Goal: Task Accomplishment & Management: Complete application form

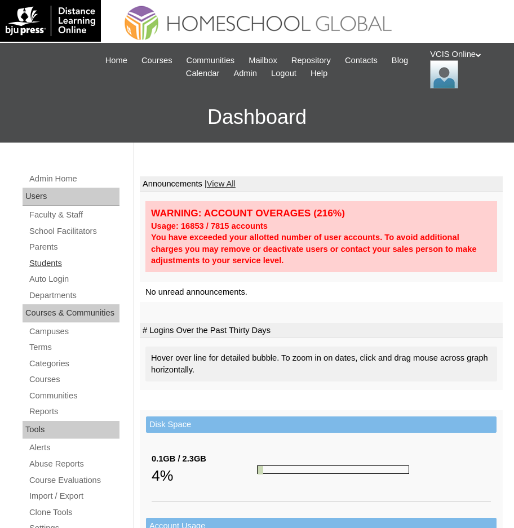
click at [49, 265] on link "Students" at bounding box center [73, 263] width 91 height 14
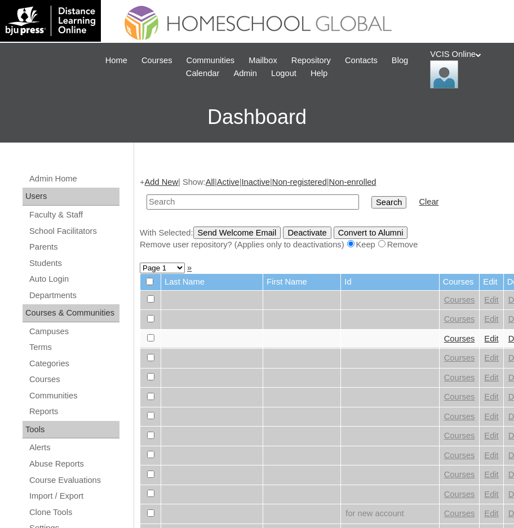
click at [167, 183] on link "Add New" at bounding box center [161, 182] width 33 height 9
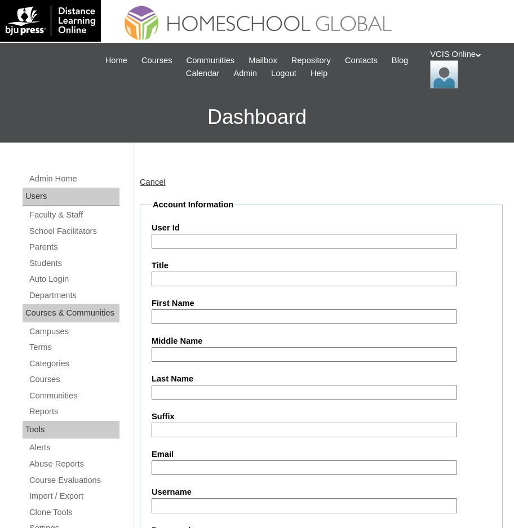
click at [157, 243] on input "User Id" at bounding box center [304, 241] width 305 height 15
paste input "VCIS031-8B-SA2025"
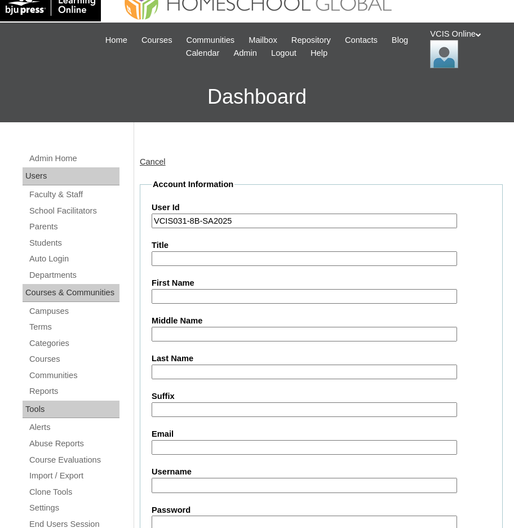
scroll to position [56, 0]
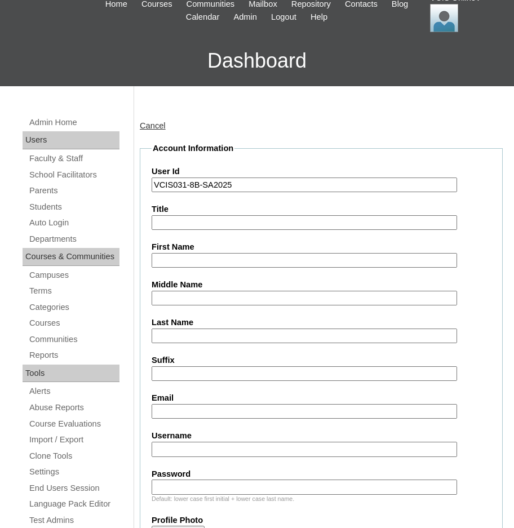
type input "VCIS031-8B-SA2025"
click at [157, 261] on input "First Name" at bounding box center [304, 260] width 305 height 15
paste input "Tchelzy Mei Elbinias Maayo"
drag, startPoint x: 260, startPoint y: 259, endPoint x: 206, endPoint y: 258, distance: 53.6
click at [201, 259] on input "Tchelzy Mei Elbinias Maayo" at bounding box center [304, 260] width 305 height 15
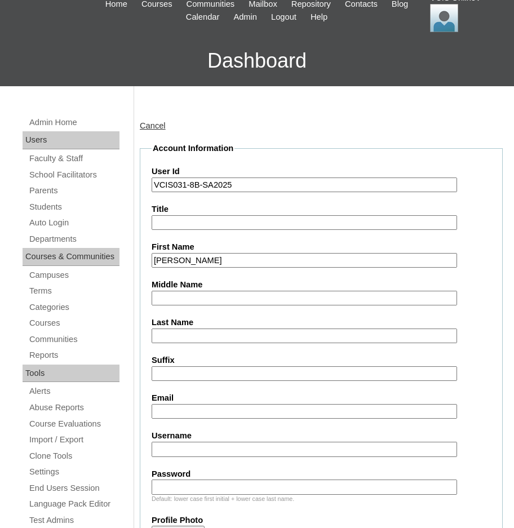
type input "Tchelzy Mei"
click at [162, 339] on input "Last Name" at bounding box center [304, 336] width 305 height 15
paste input "Elbinias Maayo"
drag, startPoint x: 185, startPoint y: 337, endPoint x: 135, endPoint y: 334, distance: 50.3
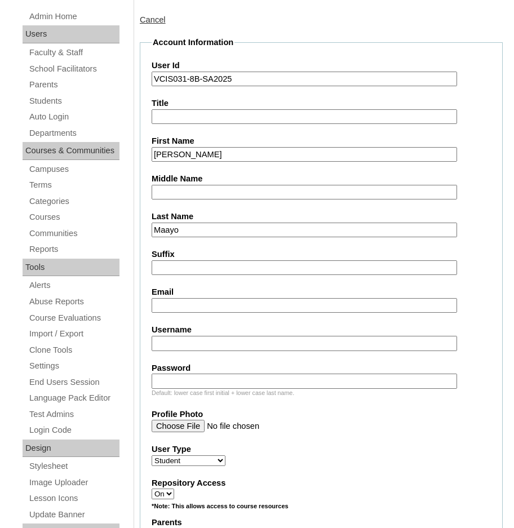
scroll to position [169, 0]
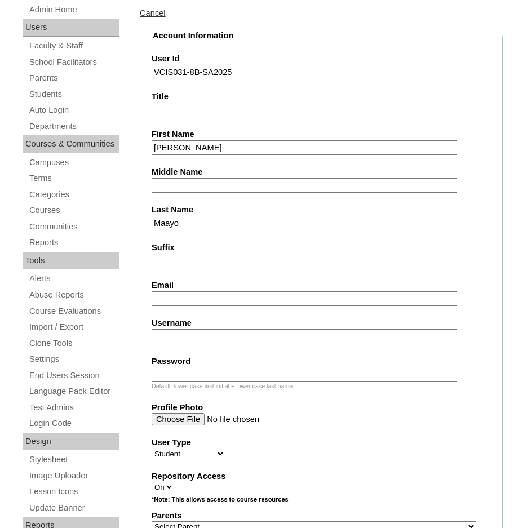
type input "Maayo"
drag, startPoint x: 196, startPoint y: 296, endPoint x: 189, endPoint y: 297, distance: 6.3
click at [196, 296] on input "Email" at bounding box center [304, 298] width 305 height 15
click at [166, 297] on input "Email" at bounding box center [304, 298] width 305 height 15
paste input "tmaayo.student@vcis.edu.ph"
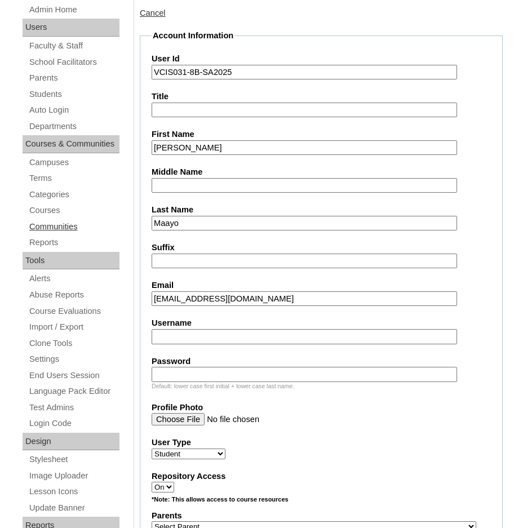
type input "tmaayo.student@vcis.edu.ph"
click at [181, 339] on input "Username" at bounding box center [304, 336] width 305 height 15
paste input "tchelzy.maayo2025"
type input "tchelzy.maayo2025"
click at [175, 375] on input "Password" at bounding box center [304, 374] width 305 height 15
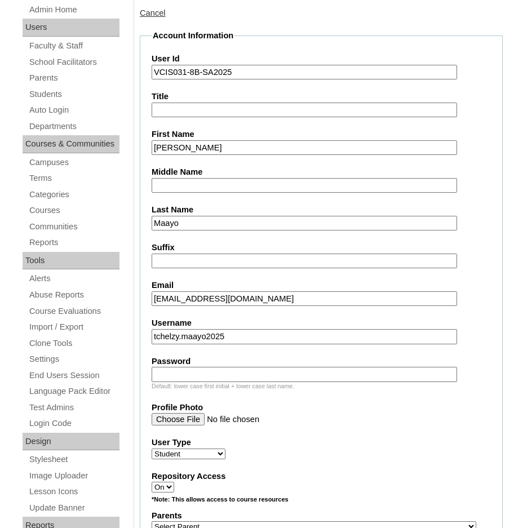
paste input "RzpKBm"
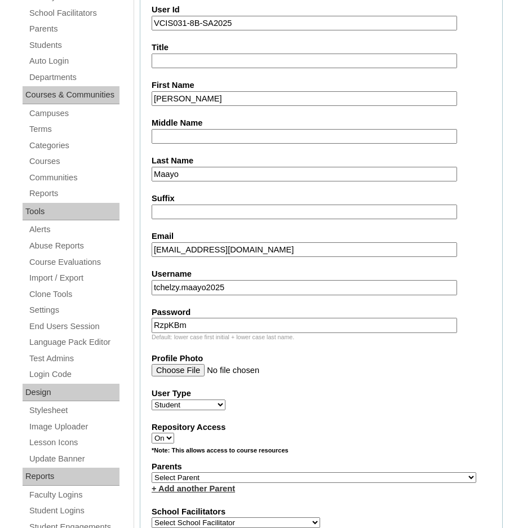
scroll to position [282, 0]
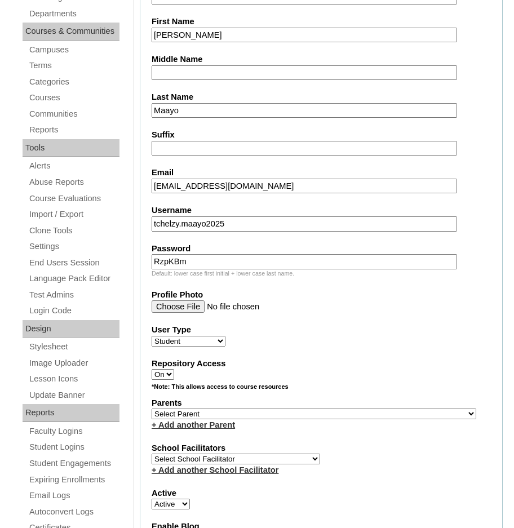
type input "RzpKBm"
click at [185, 413] on select "Select Parent , , , , , , , , , , , , , , , , , , , , , , , , , , , , , , , , ,…" at bounding box center [314, 414] width 325 height 11
drag, startPoint x: 184, startPoint y: 415, endPoint x: 151, endPoint y: 326, distance: 94.3
click at [184, 415] on select "Select Parent , , , , , , , , , , , , , , , , , , , , , , , , , , , , , , , , ,…" at bounding box center [314, 414] width 325 height 11
select select "43992"
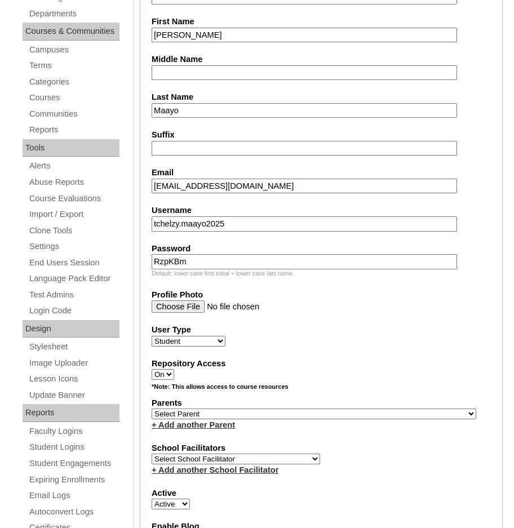
click at [152, 409] on select "Select Parent , , , , , , , , , , , , , , , , , , , , , , , , , , , , , , , , ,…" at bounding box center [314, 414] width 325 height 11
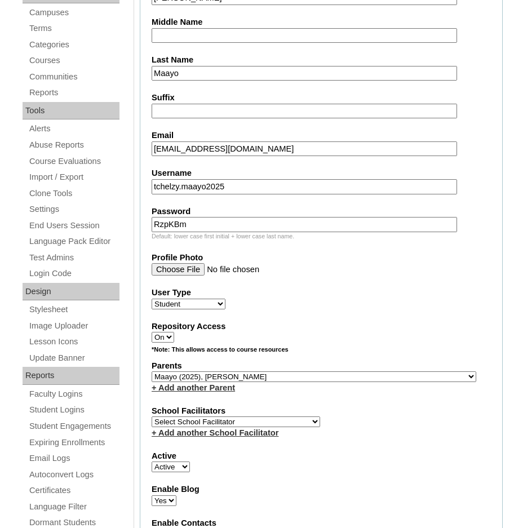
scroll to position [338, 0]
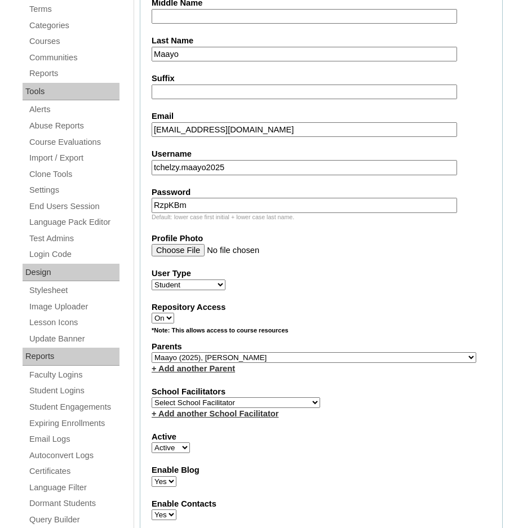
click at [186, 402] on select "Select School Facilitator Norman Añain Ruffa Abadijas Mary Abella Gloryfe Abion…" at bounding box center [236, 402] width 169 height 11
select select "38718"
click at [152, 397] on select "Select School Facilitator Norman Añain Ruffa Abadijas Mary Abella Gloryfe Abion…" at bounding box center [236, 402] width 169 height 11
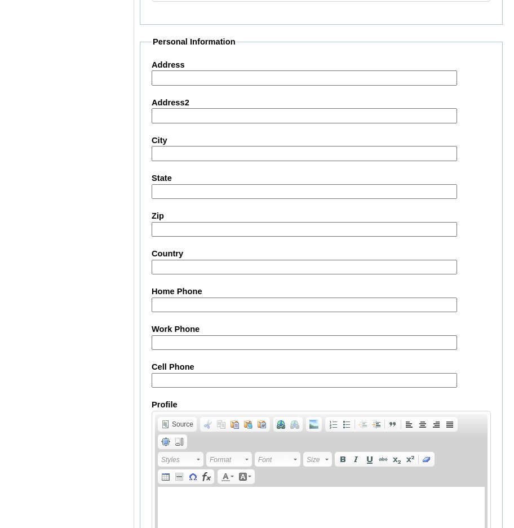
scroll to position [1240, 0]
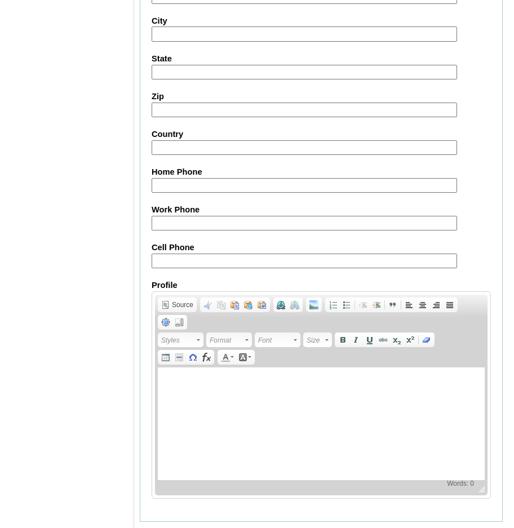
click at [164, 256] on input "Cell Phone" at bounding box center [304, 261] width 305 height 15
paste input "63-9173699738, 63-9175283587"
drag, startPoint x: 284, startPoint y: 258, endPoint x: 210, endPoint y: 260, distance: 74.4
click at [210, 260] on input "63-9173699738, 63-9175283587" at bounding box center [304, 261] width 305 height 15
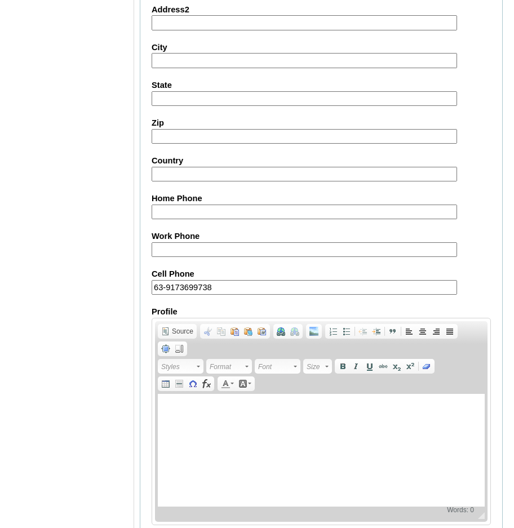
scroll to position [1270, 0]
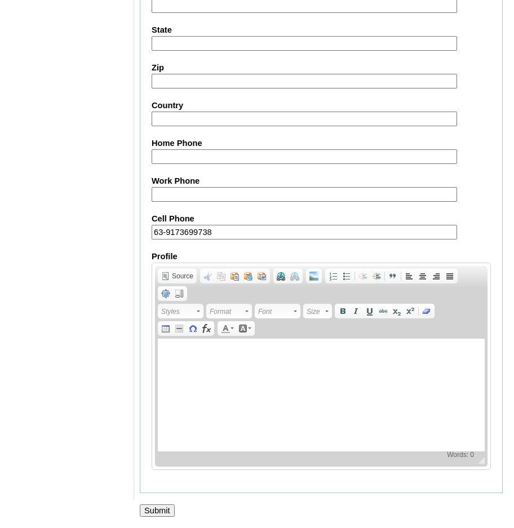
type input "63-9173699738"
click at [157, 508] on input "Submit" at bounding box center [157, 510] width 35 height 12
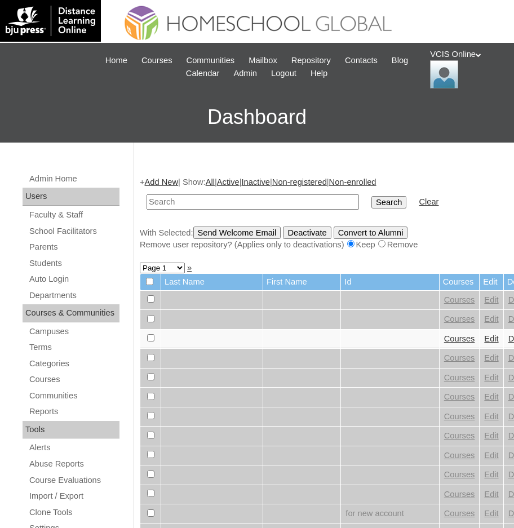
click at [166, 207] on input "text" at bounding box center [253, 201] width 212 height 15
paste input "VCIS031-8B-SA2025"
type input "VCIS031-8B-SA2025"
click at [371, 206] on input "Search" at bounding box center [388, 202] width 35 height 12
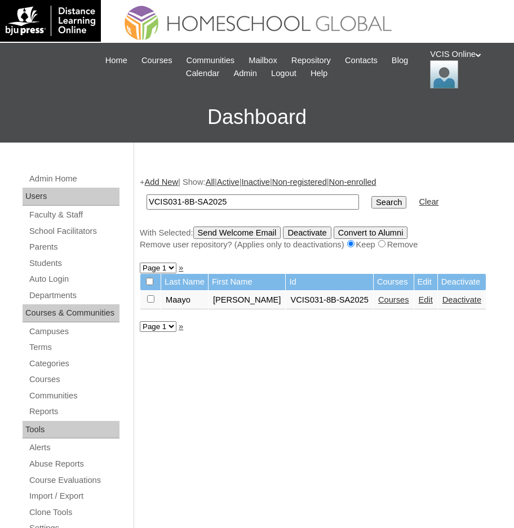
click at [378, 302] on link "Courses" at bounding box center [393, 299] width 31 height 9
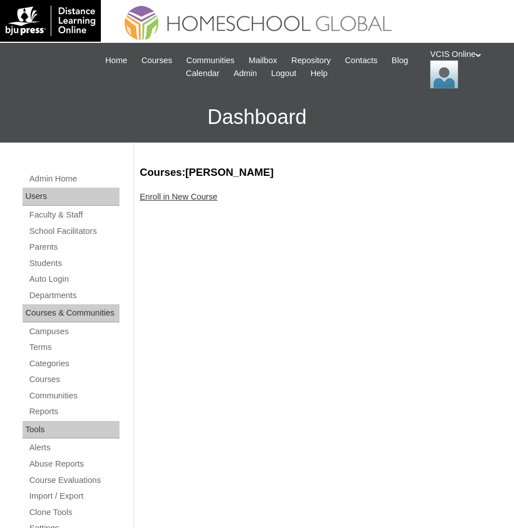
click at [160, 194] on link "Enroll in New Course" at bounding box center [179, 196] width 78 height 9
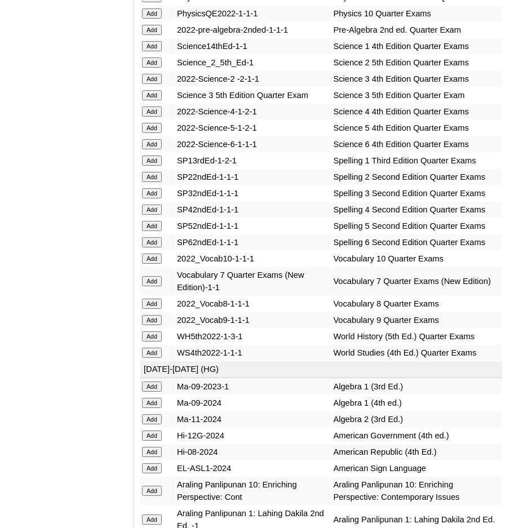
scroll to position [3156, 0]
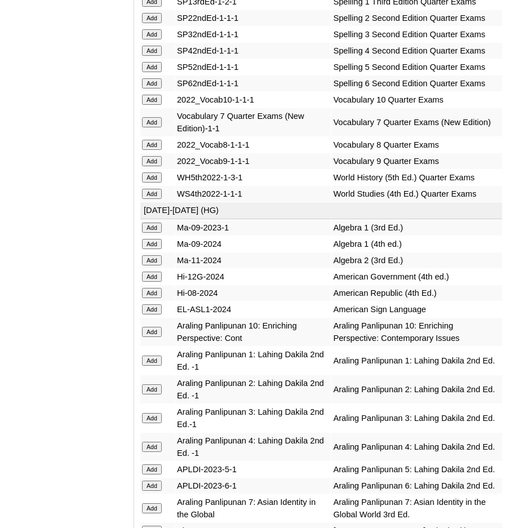
click at [153, 298] on input "Add" at bounding box center [152, 293] width 20 height 10
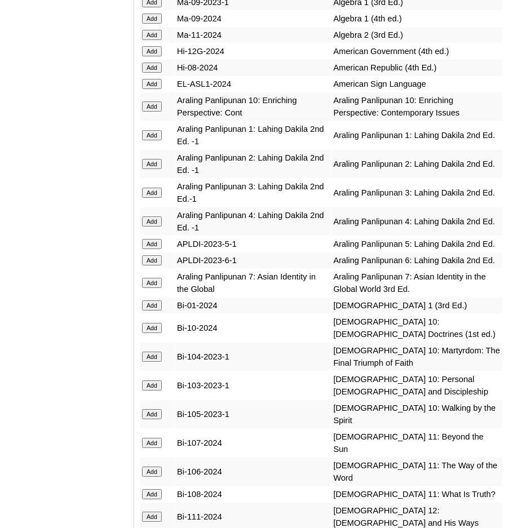
scroll to position [3461, 0]
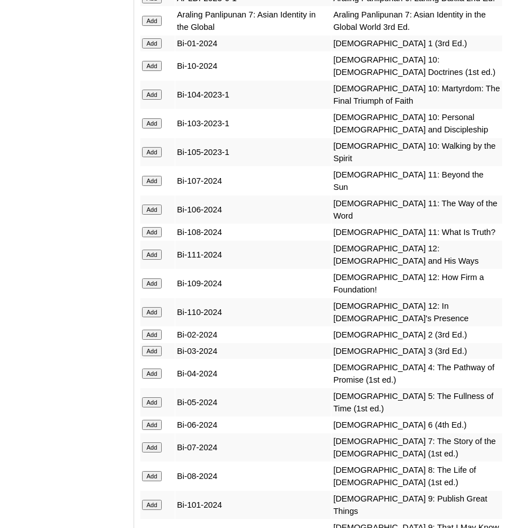
scroll to position [3664, 0]
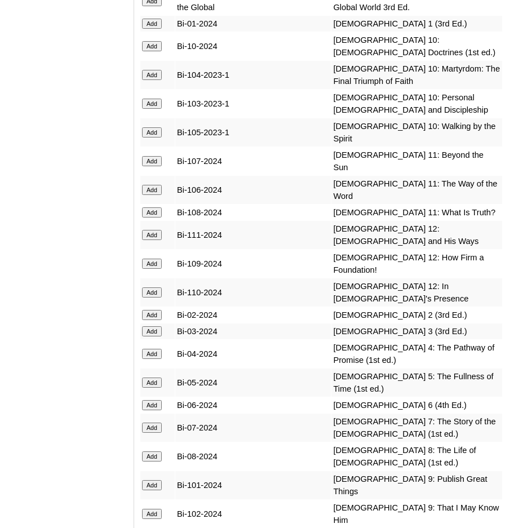
click at [153, 451] on input "Add" at bounding box center [152, 456] width 20 height 10
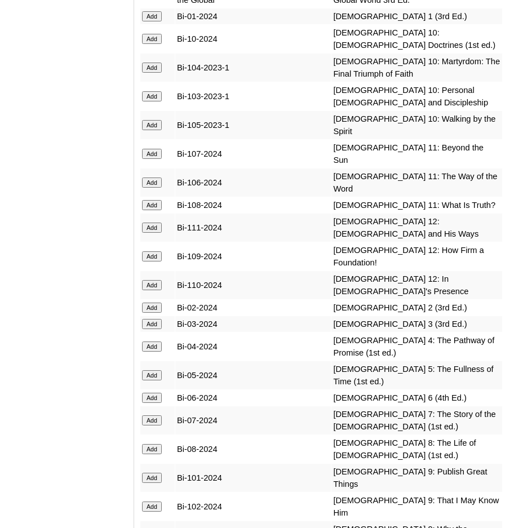
scroll to position [3776, 0]
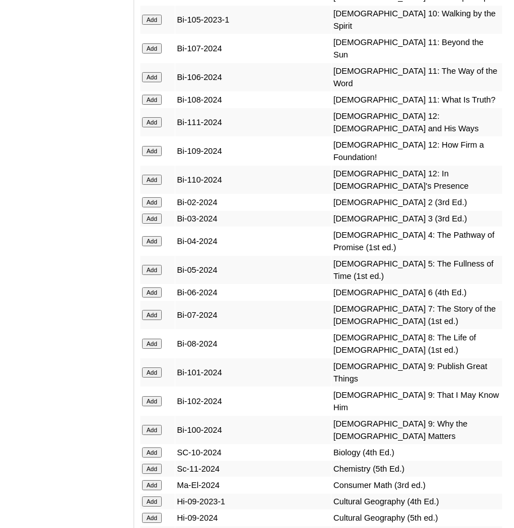
click at [152, 528] on input "Add" at bounding box center [152, 534] width 20 height 10
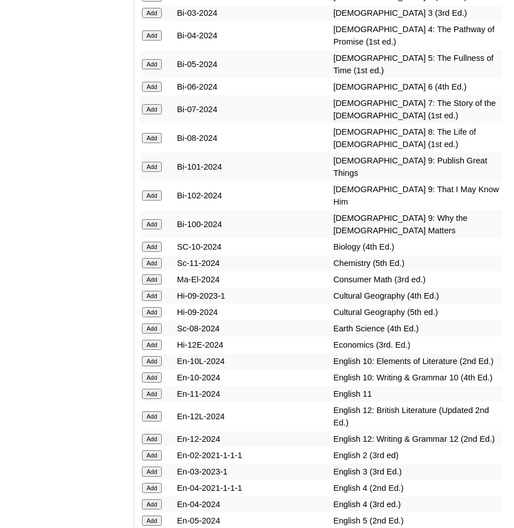
scroll to position [4002, 0]
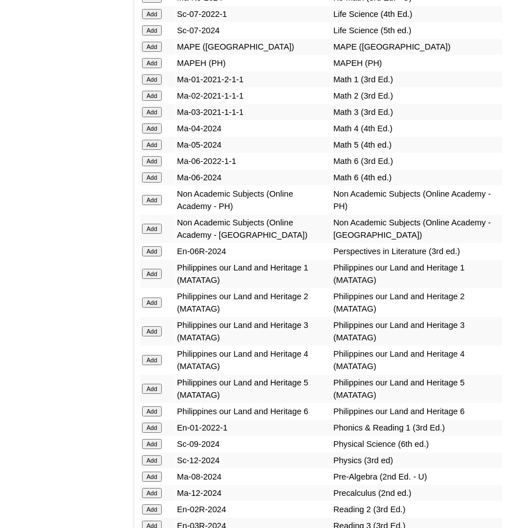
scroll to position [5242, 0]
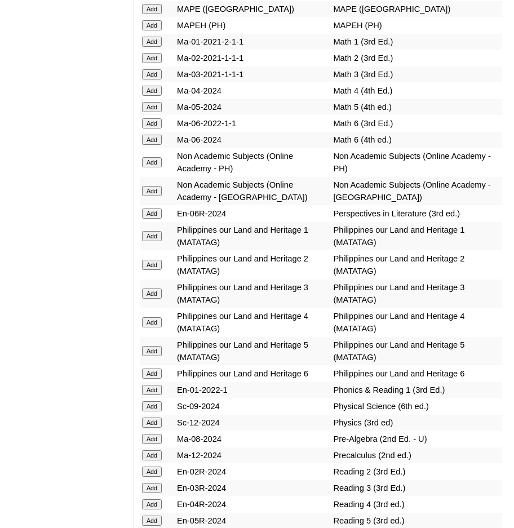
click at [155, 434] on input "Add" at bounding box center [152, 439] width 20 height 10
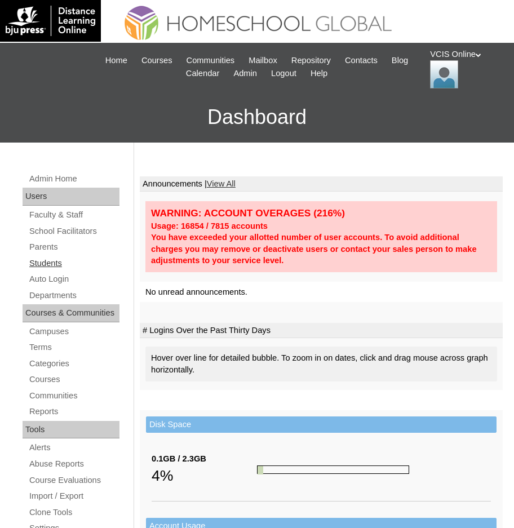
click at [47, 265] on link "Students" at bounding box center [73, 263] width 91 height 14
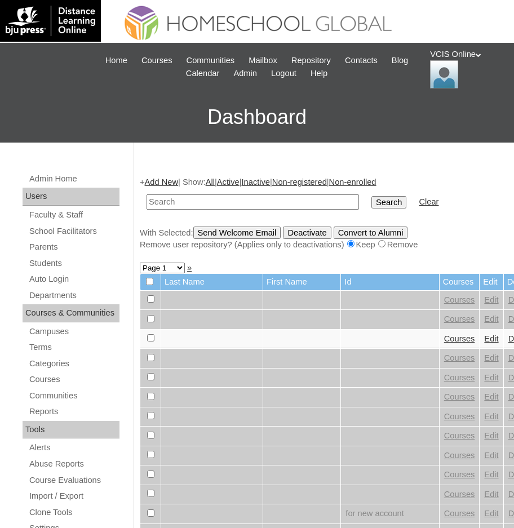
click at [166, 202] on input "text" at bounding box center [253, 201] width 212 height 15
paste input "VCIS031-8B-SA2025"
type input "VCIS031-8B-SA2025"
click at [371, 203] on input "Search" at bounding box center [388, 202] width 35 height 12
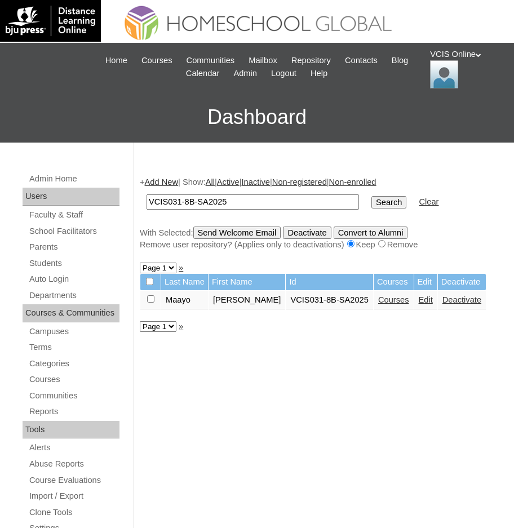
click at [378, 301] on link "Courses" at bounding box center [393, 299] width 31 height 9
